Goal: Information Seeking & Learning: Learn about a topic

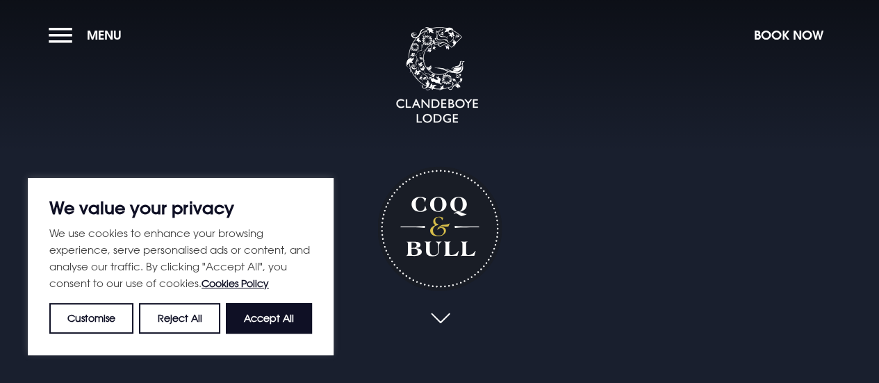
click at [265, 308] on button "Accept All" at bounding box center [269, 318] width 86 height 31
checkbox input "true"
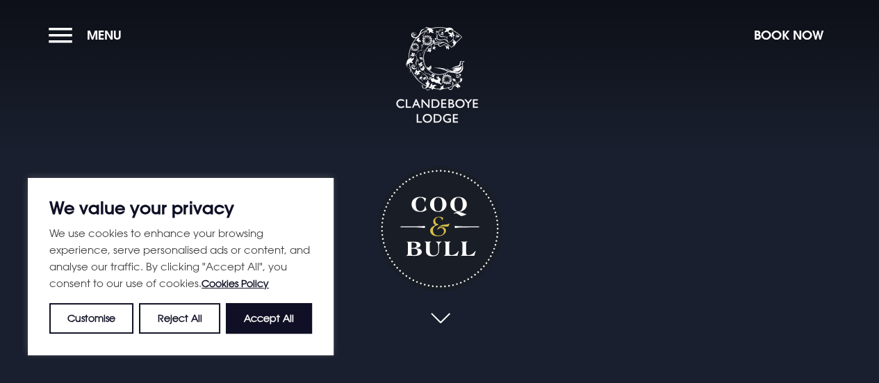
checkbox input "true"
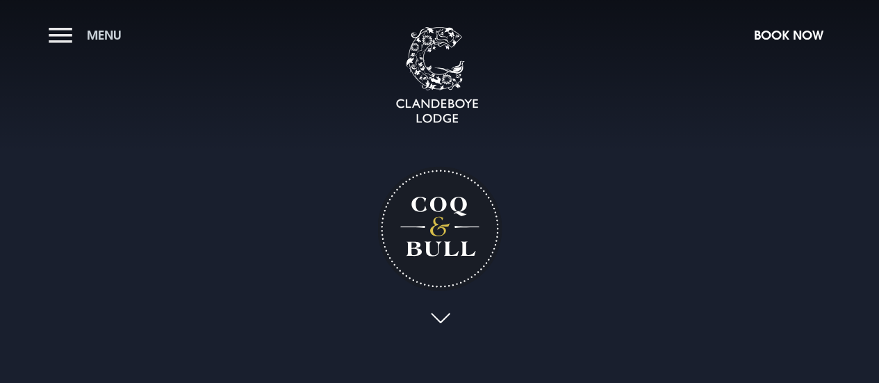
click at [103, 32] on span "Menu" at bounding box center [104, 35] width 35 height 16
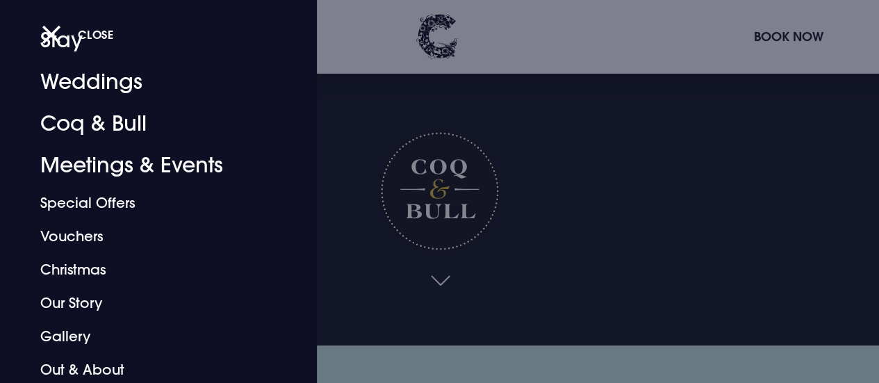
scroll to position [69, 0]
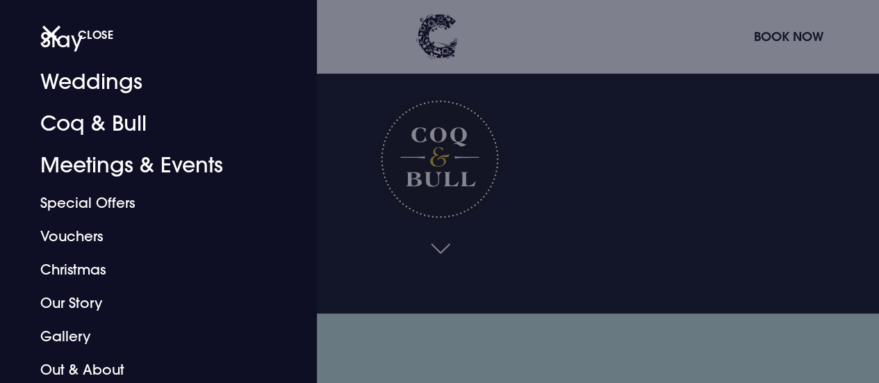
click at [853, 227] on div at bounding box center [439, 191] width 879 height 383
click at [853, 226] on video "Your browser does not support the video tag." at bounding box center [439, 122] width 879 height 440
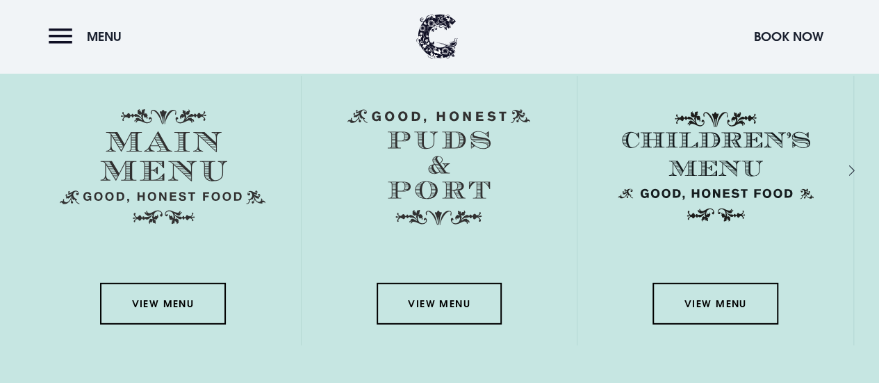
scroll to position [1876, 0]
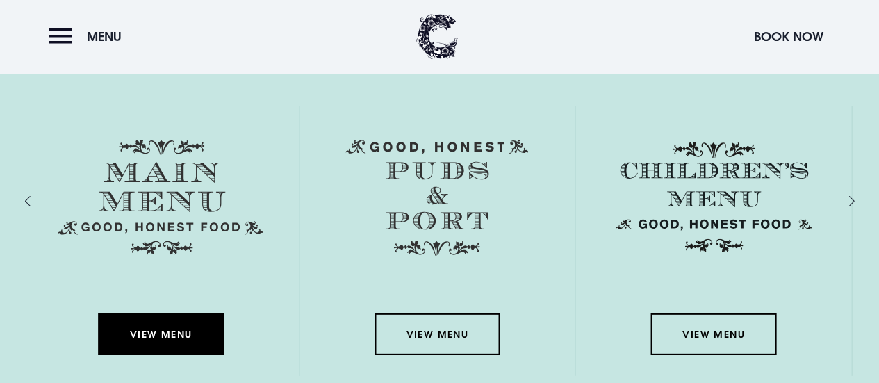
click at [152, 336] on link "View Menu" at bounding box center [160, 334] width 125 height 42
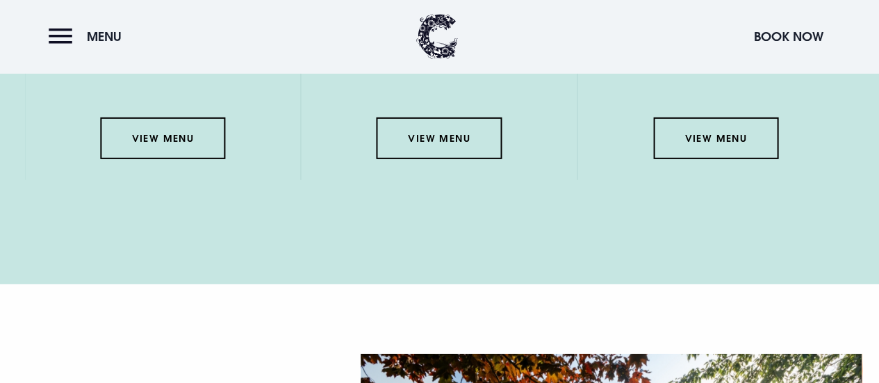
scroll to position [1946, 0]
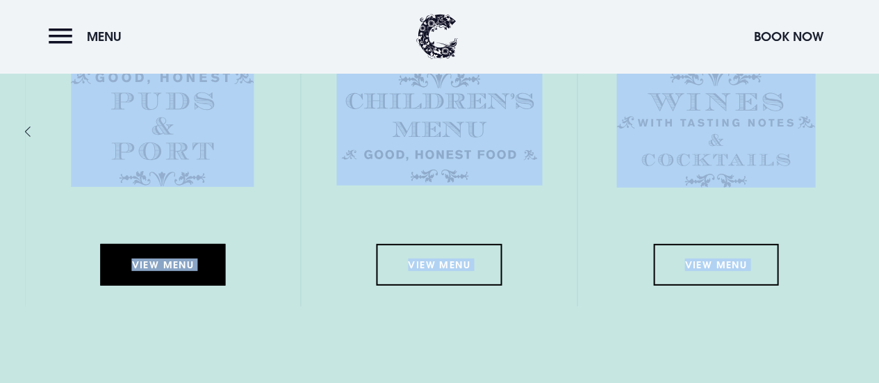
drag, startPoint x: 50, startPoint y: 397, endPoint x: 126, endPoint y: 120, distance: 287.6
click at [126, 120] on div "Menus View Menu View Menu View Menu View Menu" at bounding box center [439, 146] width 862 height 391
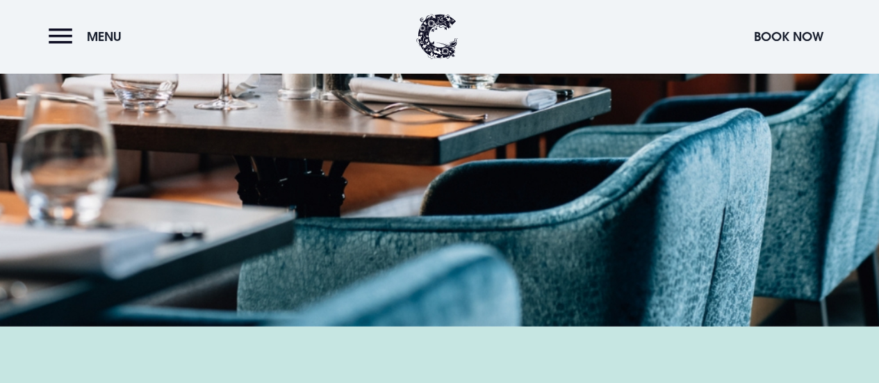
scroll to position [1383, 0]
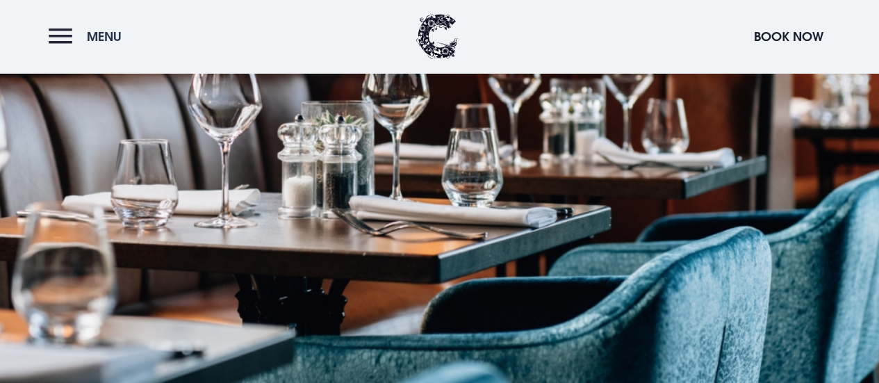
click at [91, 35] on span "Menu" at bounding box center [104, 36] width 35 height 16
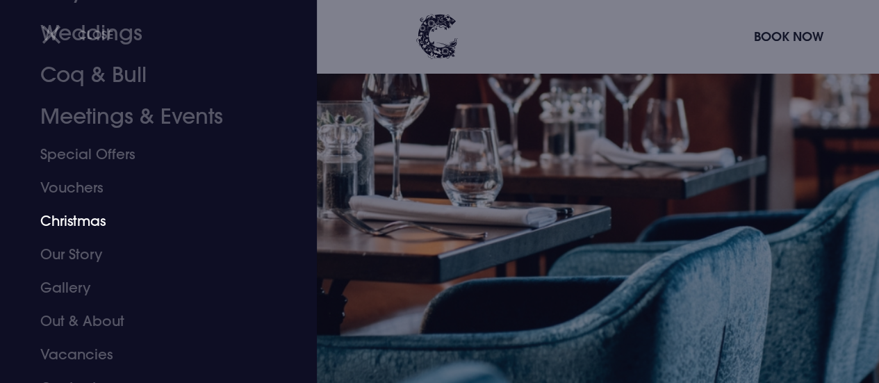
scroll to position [139, 0]
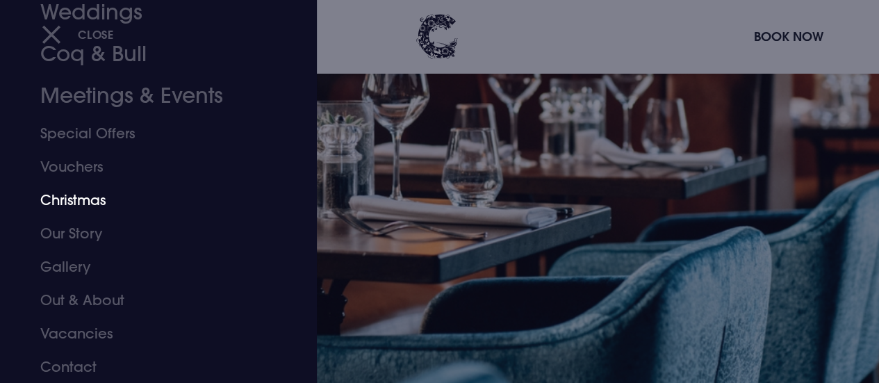
click at [56, 195] on link "Christmas" at bounding box center [149, 199] width 218 height 33
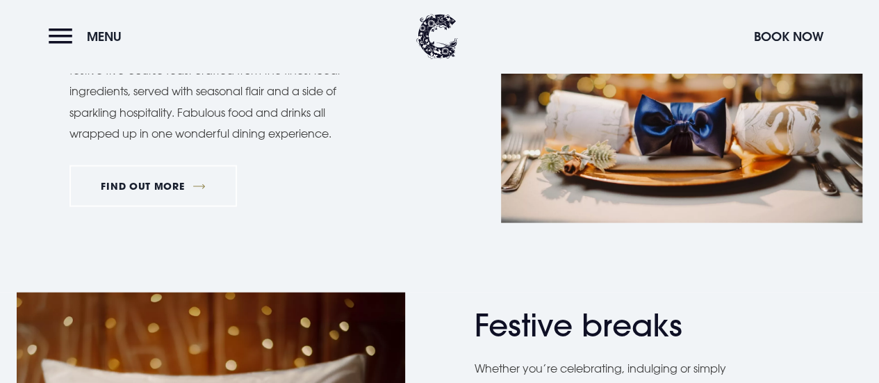
scroll to position [1459, 0]
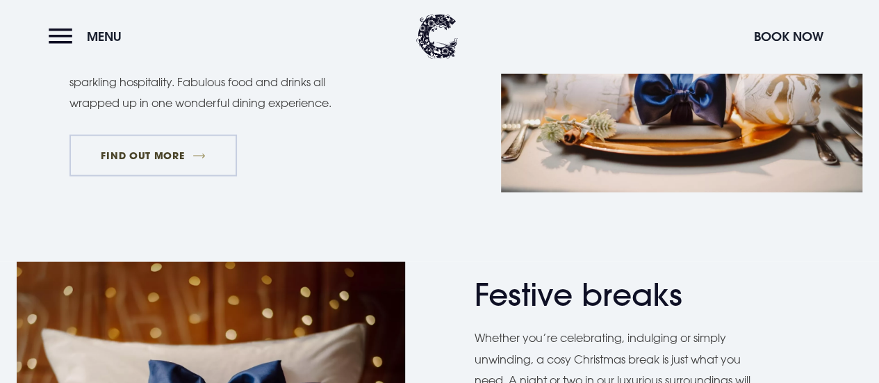
click at [137, 154] on link "FIND OUT MORE" at bounding box center [152, 156] width 167 height 42
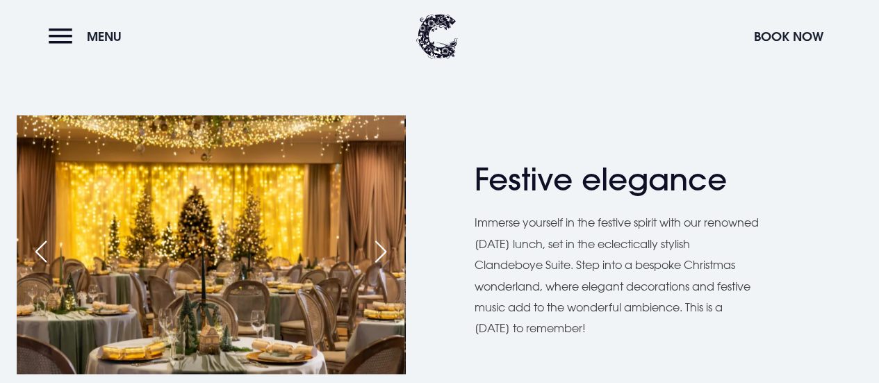
scroll to position [556, 0]
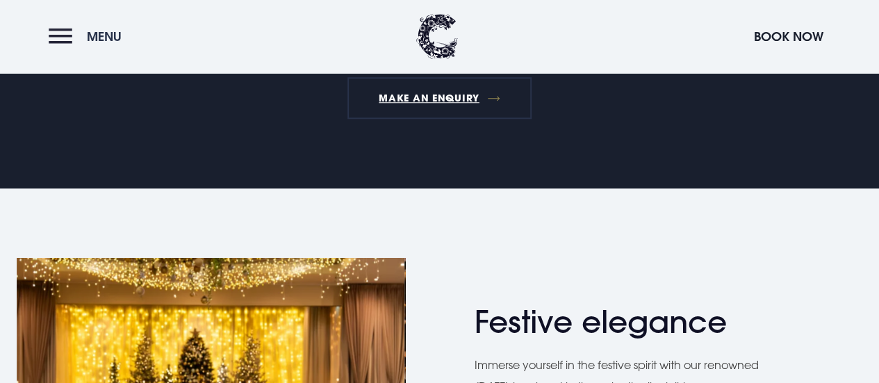
click at [63, 44] on button "Menu" at bounding box center [89, 37] width 80 height 30
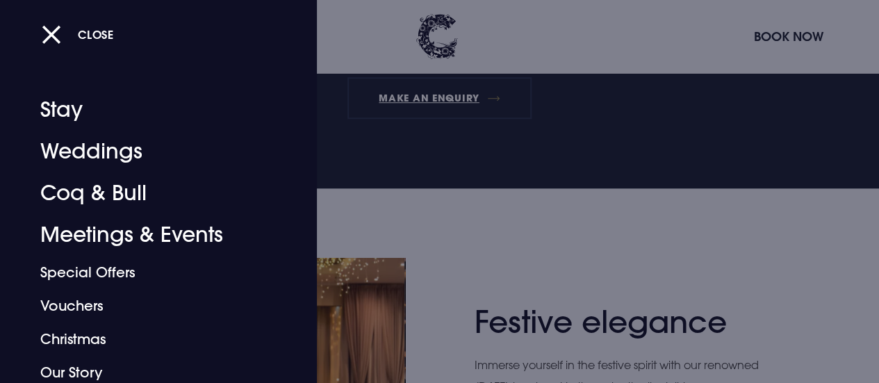
click at [54, 33] on button "Close" at bounding box center [78, 34] width 72 height 28
click at [55, 33] on div "Close" at bounding box center [455, 33] width 826 height 29
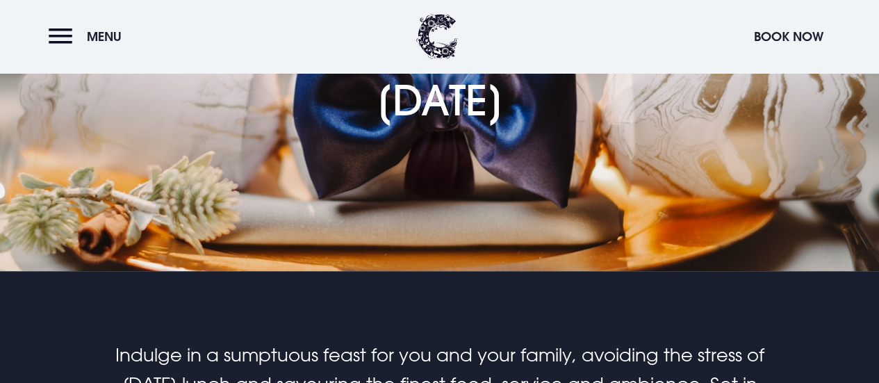
scroll to position [69, 0]
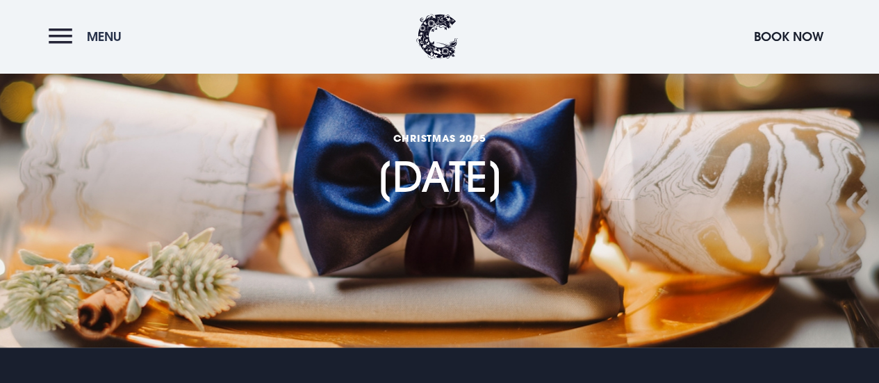
click at [65, 34] on button "Menu" at bounding box center [89, 37] width 80 height 30
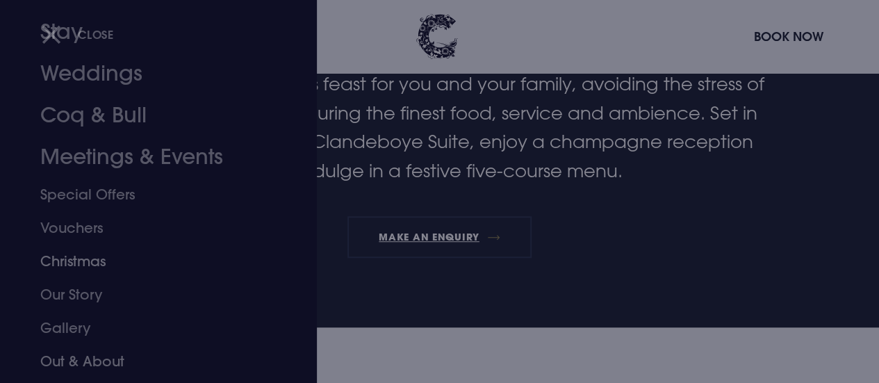
scroll to position [0, 0]
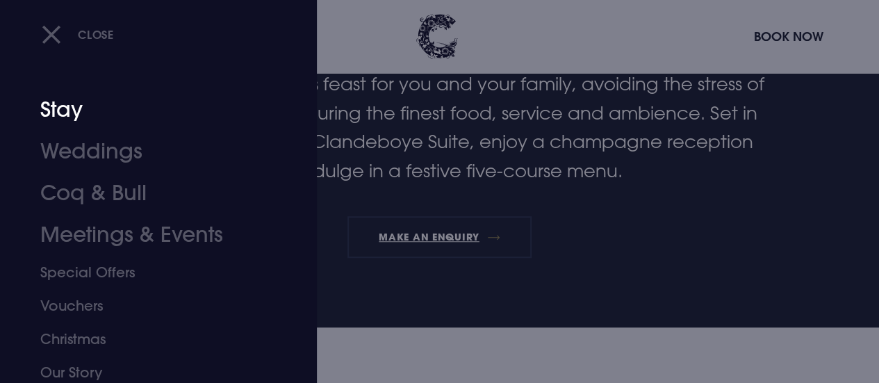
click at [58, 106] on link "Stay" at bounding box center [149, 110] width 218 height 42
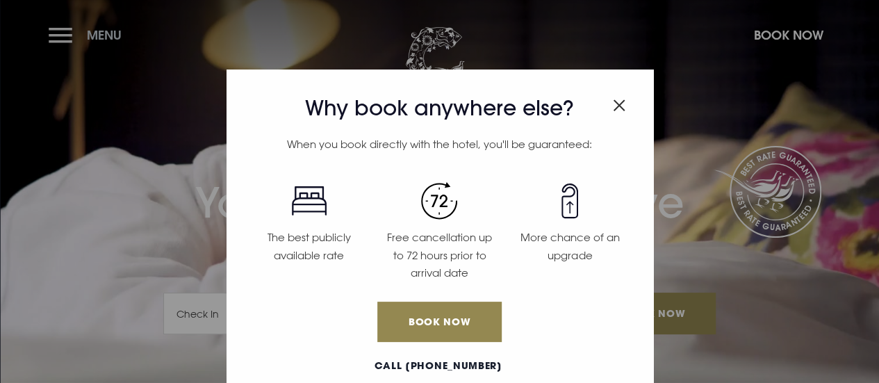
click at [104, 41] on div "Why book anywhere else? When you book directly with the hotel, you'll be guaran…" at bounding box center [439, 191] width 879 height 383
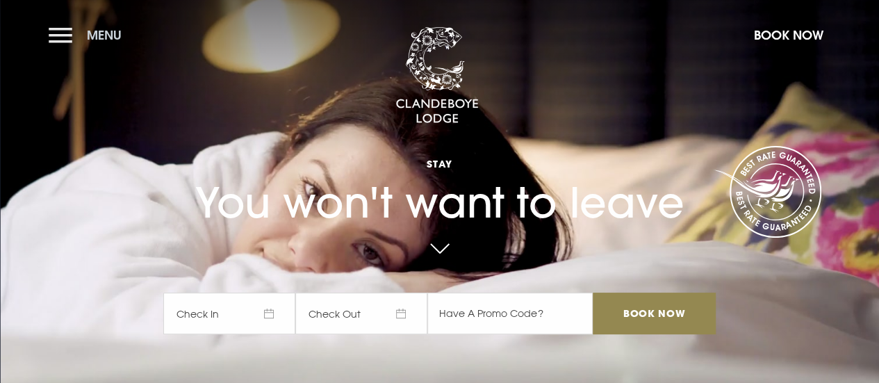
click at [106, 26] on button "Menu" at bounding box center [89, 35] width 80 height 30
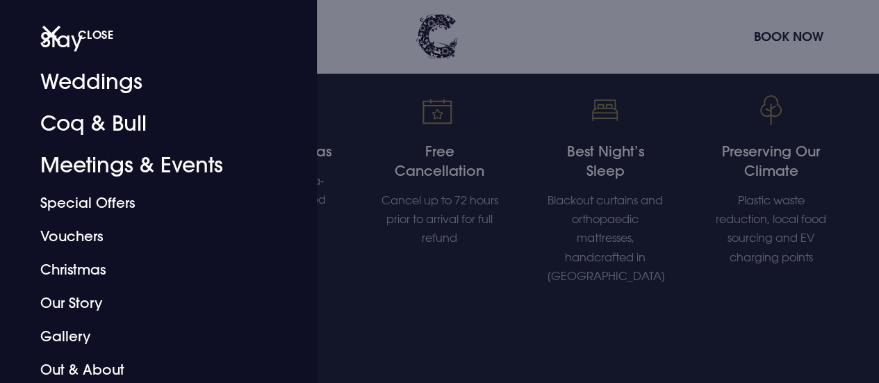
scroll to position [486, 0]
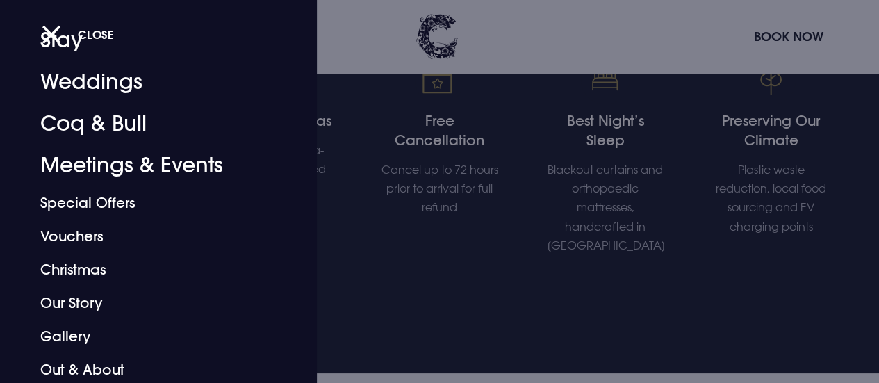
click at [391, 241] on div at bounding box center [439, 191] width 879 height 383
click at [391, 241] on div "Free Cancellation Cancel up to 72 hours prior to arrival for full refund" at bounding box center [440, 155] width 166 height 199
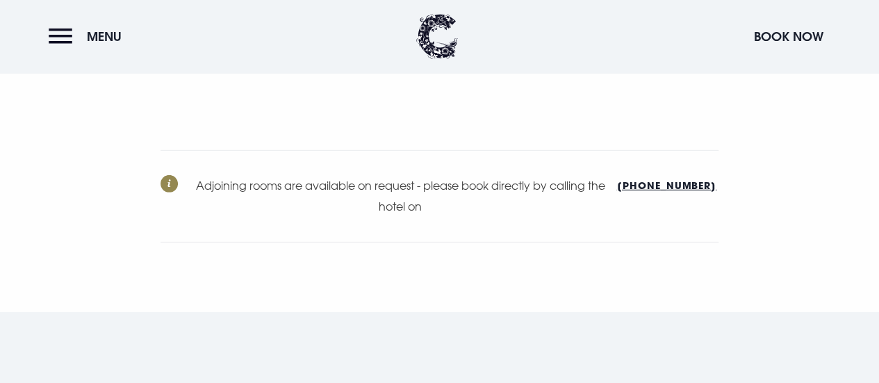
scroll to position [4517, 0]
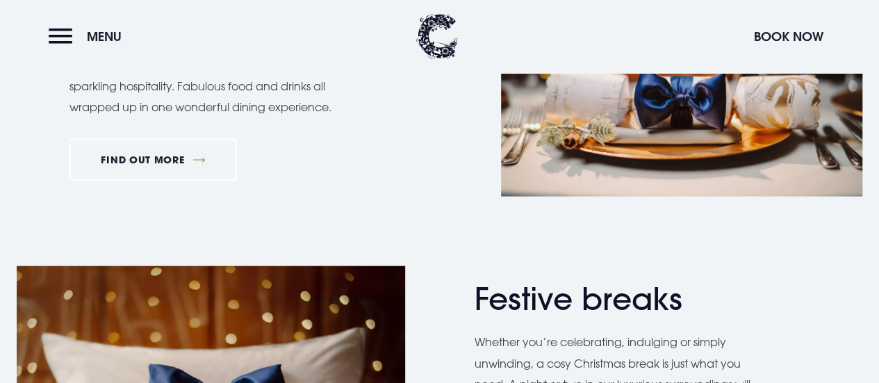
scroll to position [1459, 0]
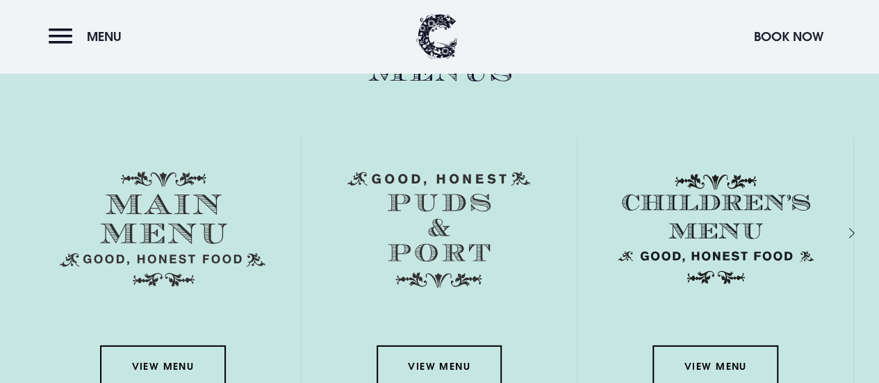
scroll to position [1876, 0]
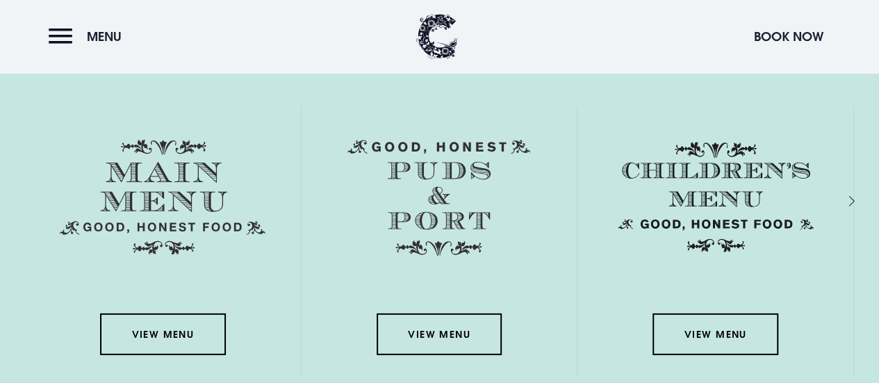
click at [753, 191] on img at bounding box center [716, 197] width 206 height 115
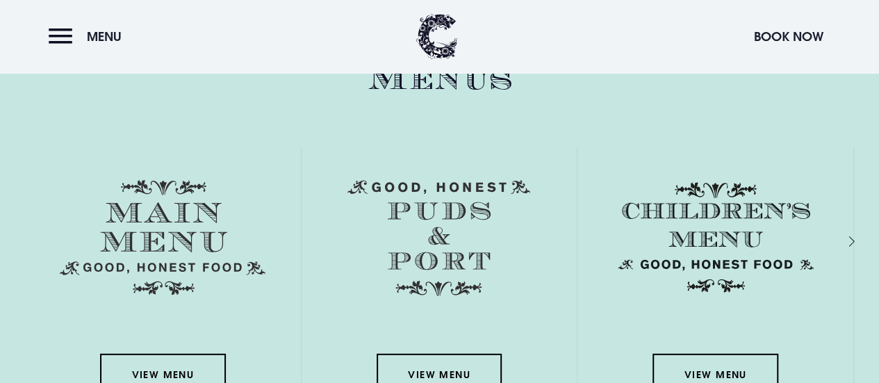
scroll to position [2015, 0]
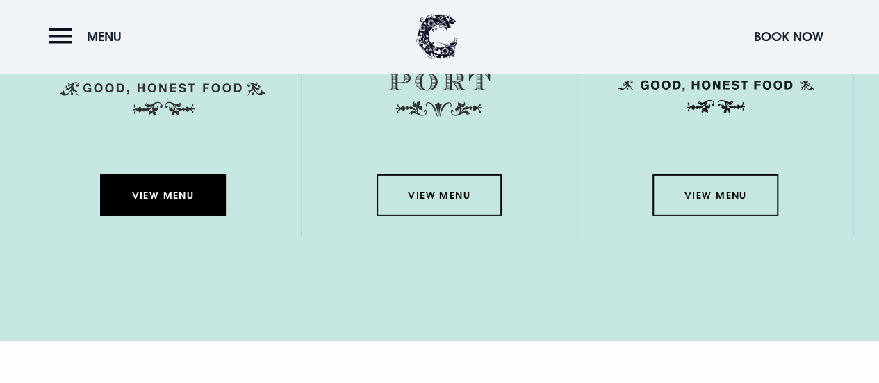
click at [161, 195] on link "View Menu" at bounding box center [162, 195] width 125 height 42
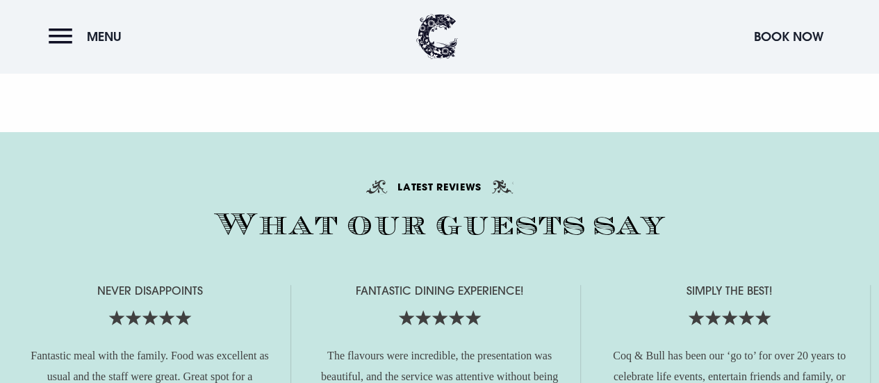
scroll to position [2849, 0]
